Goal: Book appointment/travel/reservation

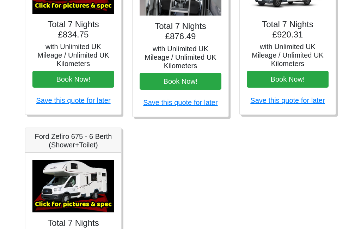
scroll to position [384, 0]
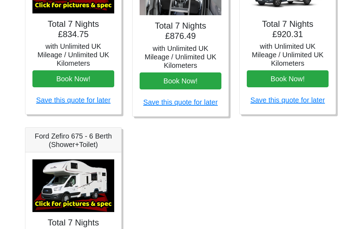
click at [80, 140] on h5 "Ford Zefiro 675 - 6 Berth (Shower+Toilet)" at bounding box center [73, 140] width 82 height 17
click at [93, 185] on img at bounding box center [73, 185] width 82 height 53
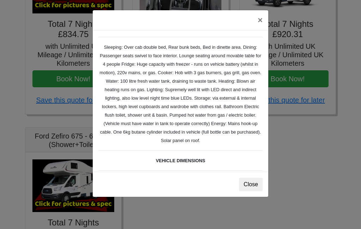
scroll to position [114, 0]
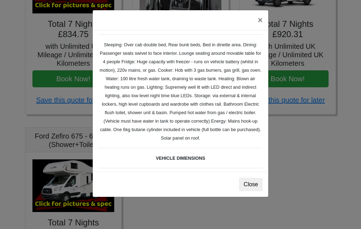
click at [255, 182] on button "Close" at bounding box center [251, 183] width 24 height 13
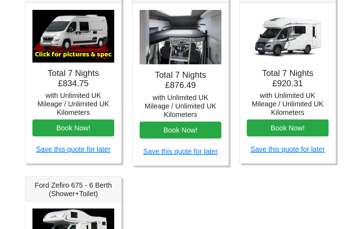
scroll to position [332, 0]
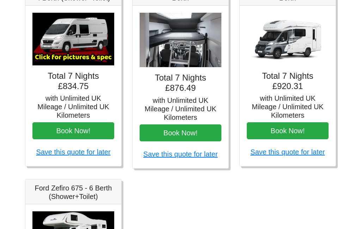
click at [291, 94] on h5 "with Unlimited UK Mileage / Unlimited UK Kilometers" at bounding box center [288, 106] width 82 height 25
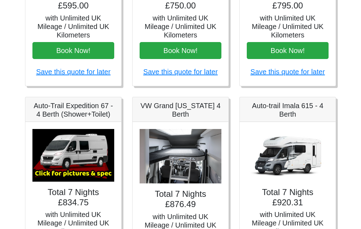
scroll to position [206, 0]
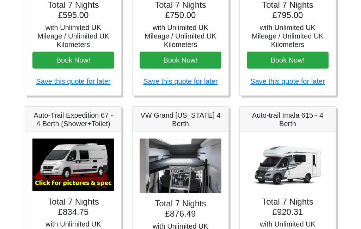
click at [289, 118] on h5 "Auto-trail Imala 615 - 4 Berth" at bounding box center [288, 119] width 82 height 17
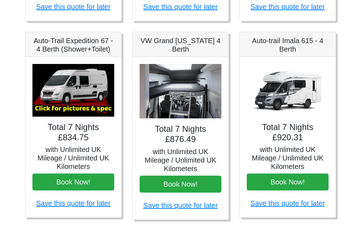
scroll to position [289, 0]
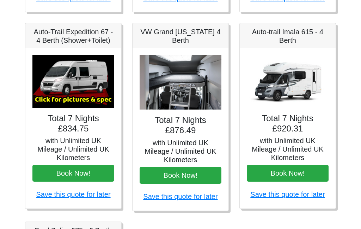
click at [301, 151] on h5 "with Unlimited UK Mileage / Unlimited UK Kilometers" at bounding box center [288, 149] width 82 height 25
click at [296, 129] on h4 "Total 7 Nights £920.31" at bounding box center [288, 124] width 82 height 20
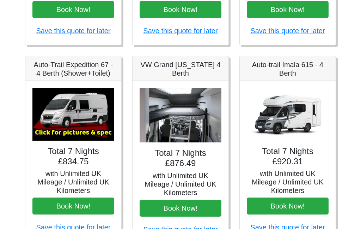
scroll to position [257, 0]
click at [195, 156] on h4 "Total 7 Nights £876.49" at bounding box center [181, 158] width 82 height 20
click at [191, 182] on h5 "with Unlimited UK Mileage / Unlimited UK Kilometers" at bounding box center [181, 183] width 82 height 25
click at [175, 73] on h5 "VW Grand [US_STATE] 4 Berth" at bounding box center [181, 69] width 82 height 17
click at [183, 65] on h5 "VW Grand [US_STATE] 4 Berth" at bounding box center [181, 69] width 82 height 17
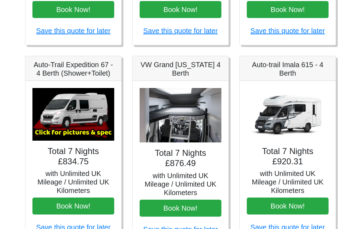
click at [193, 65] on h5 "VW Grand [US_STATE] 4 Berth" at bounding box center [181, 69] width 82 height 17
click at [183, 205] on button "Book Now!" at bounding box center [181, 208] width 82 height 17
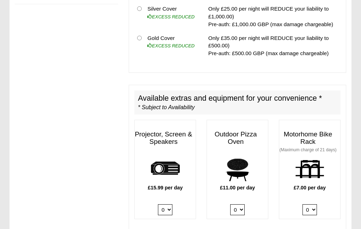
scroll to position [339, 0]
